Goal: Task Accomplishment & Management: Use online tool/utility

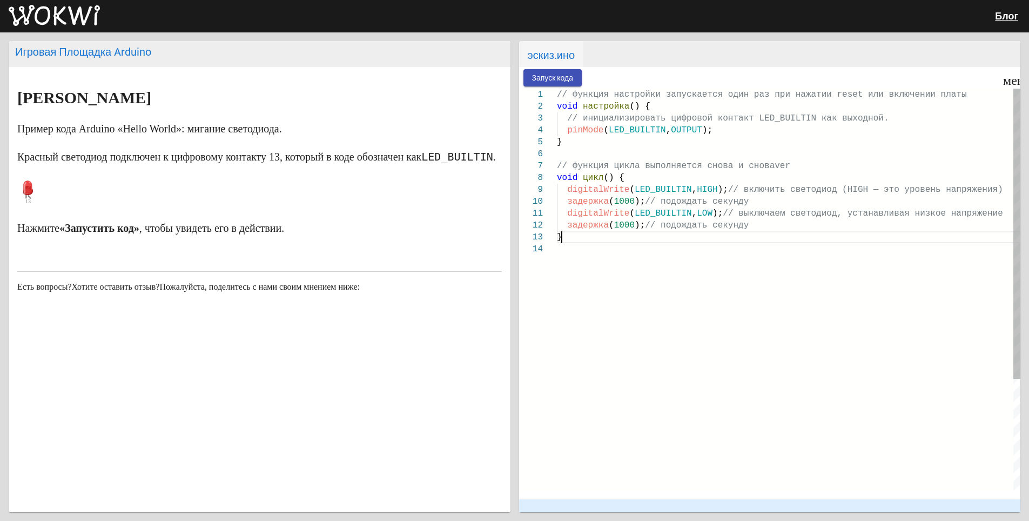
click at [728, 237] on div "}" at bounding box center [789, 237] width 464 height 12
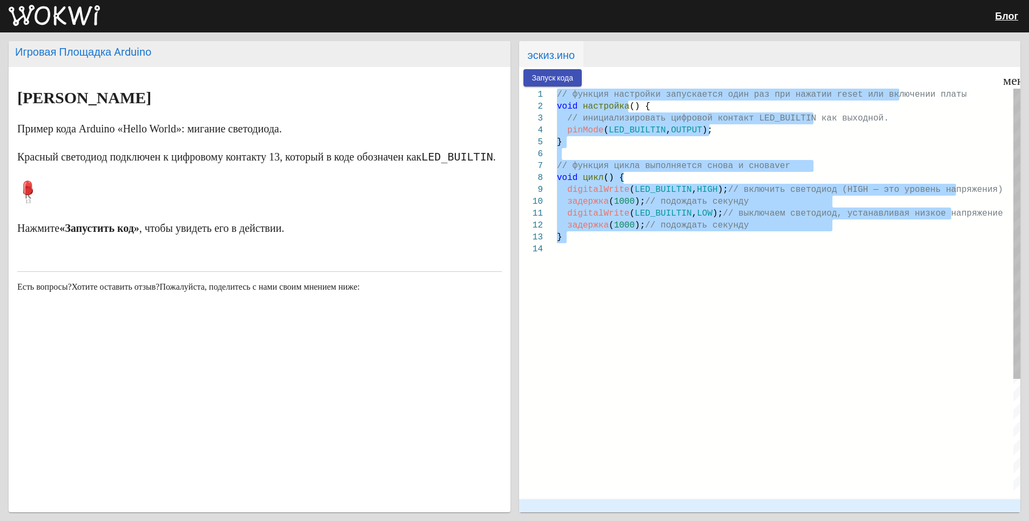
paste textarea "// // внешняя защита выключила — отключаем ТЭНы // setHeatRelay(0,false); setHe…"
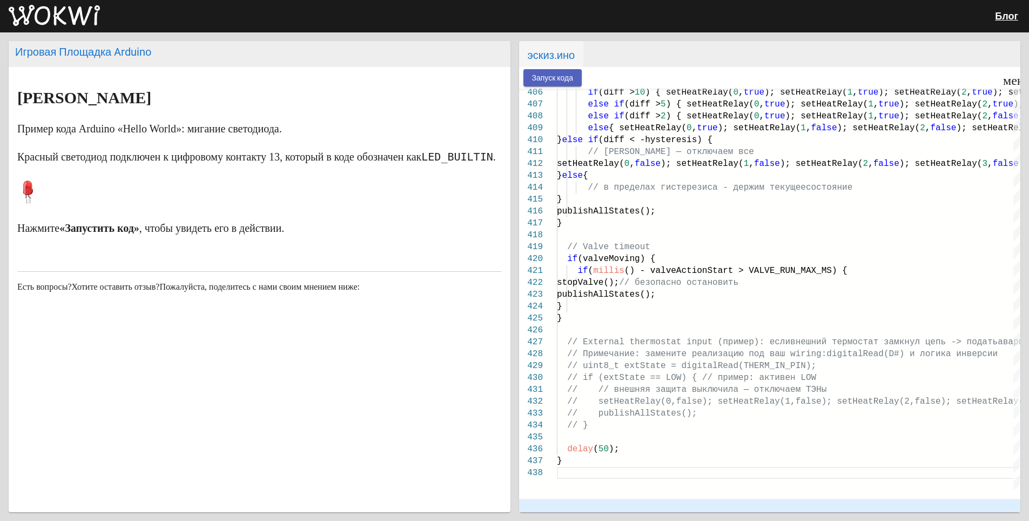
click at [555, 79] on ya-tr-span "Запуск кода" at bounding box center [553, 78] width 42 height 9
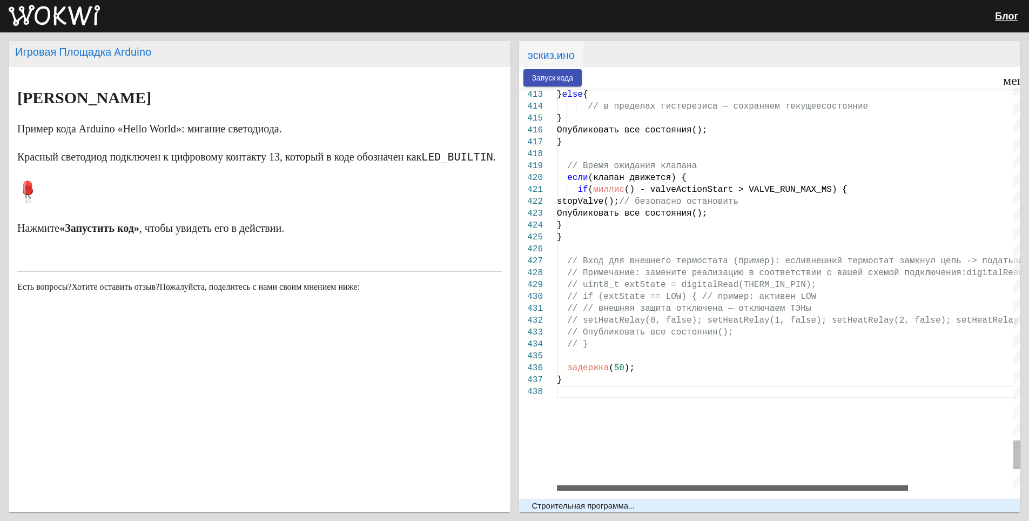
drag, startPoint x: 863, startPoint y: 488, endPoint x: 764, endPoint y: 451, distance: 105.2
click at [764, 451] on div "} else { // в пределах гистерезиса — сохраняем текущее состояние } Опубликовать…" at bounding box center [789, 290] width 464 height 402
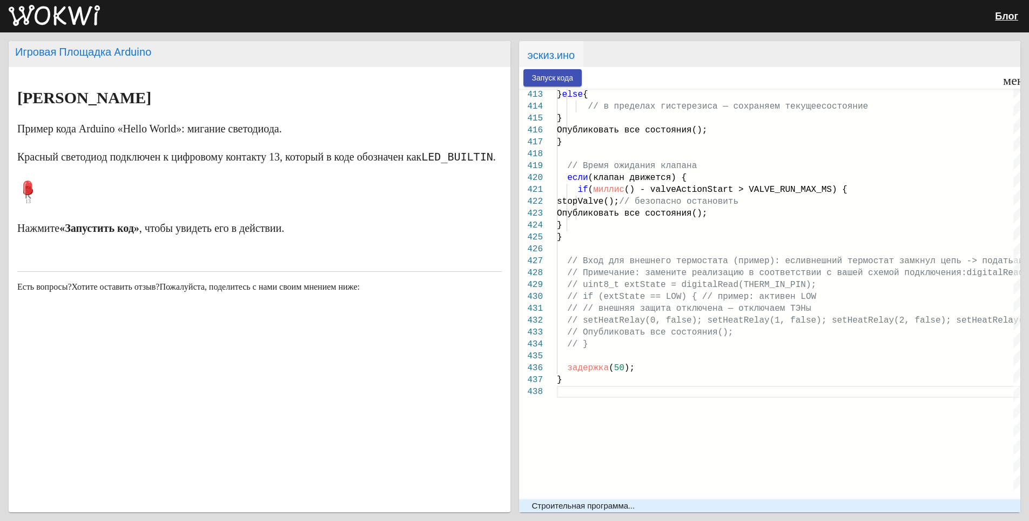
type textarea "*/ #include <ESP8266WiFi.h> #include <PubSubClient.h> #include <Wire.h> #includ…"
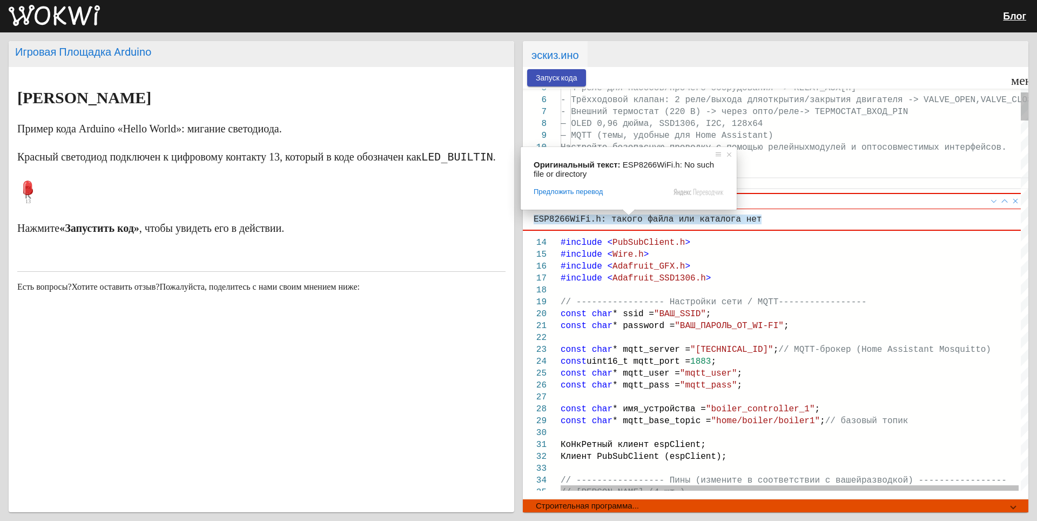
click at [660, 117] on div "- Внешний термостат (220 В) -> через опто/реле -> ТЕРМОСТАТ_ВХОД_PIN" at bounding box center [796, 112] width 470 height 12
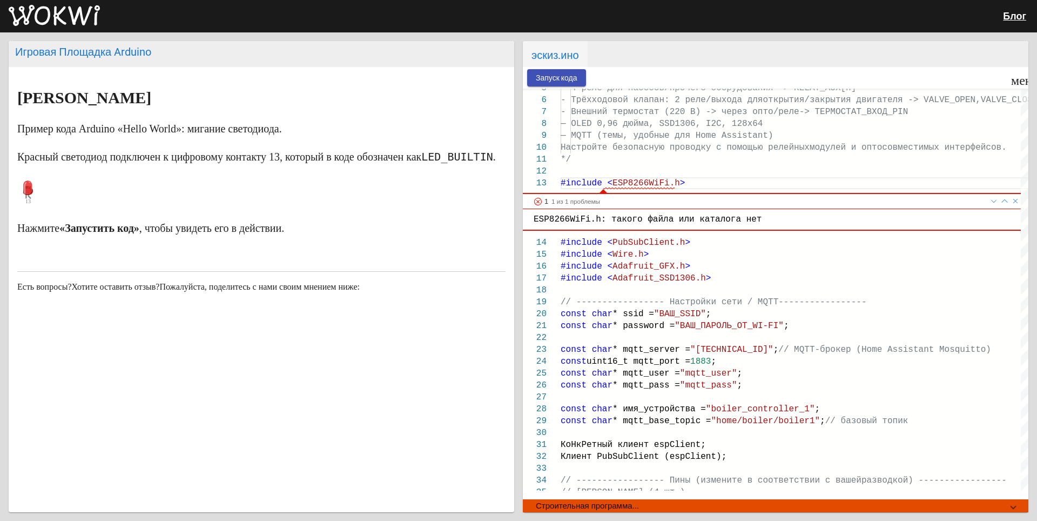
click at [67, 6] on img at bounding box center [54, 16] width 91 height 22
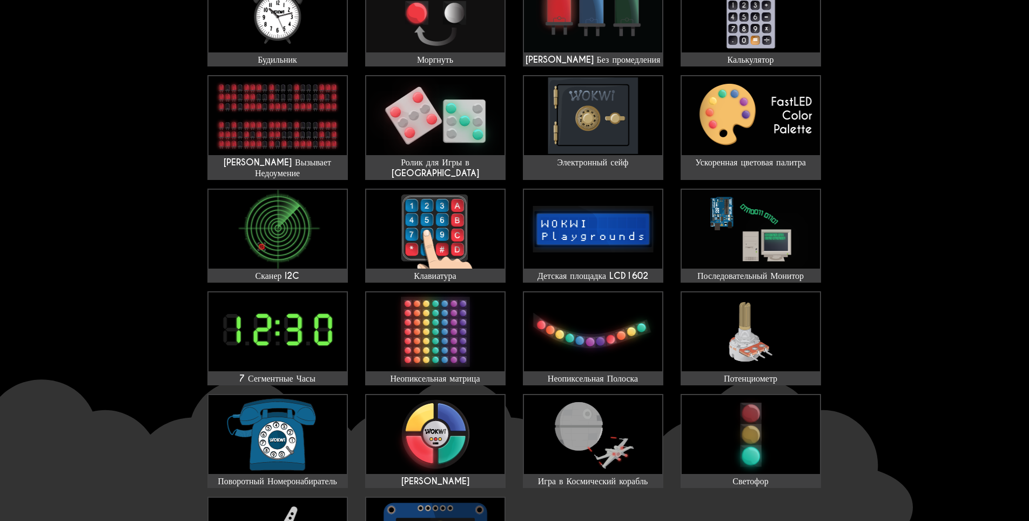
scroll to position [162, 0]
